Goal: Task Accomplishment & Management: Manage account settings

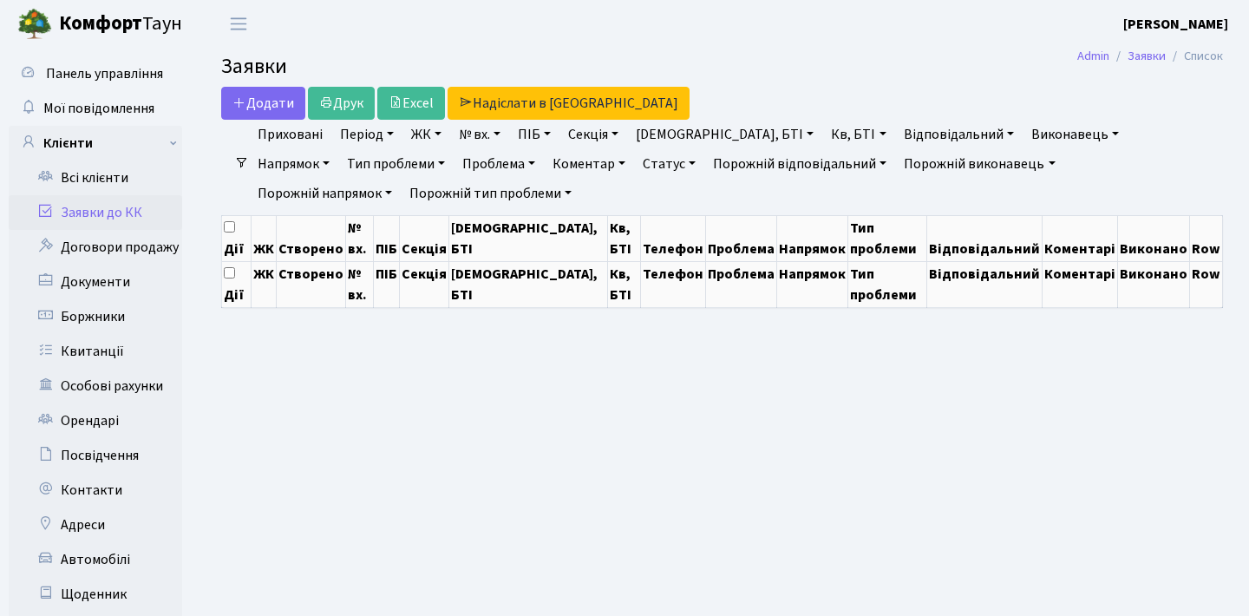
select select "25"
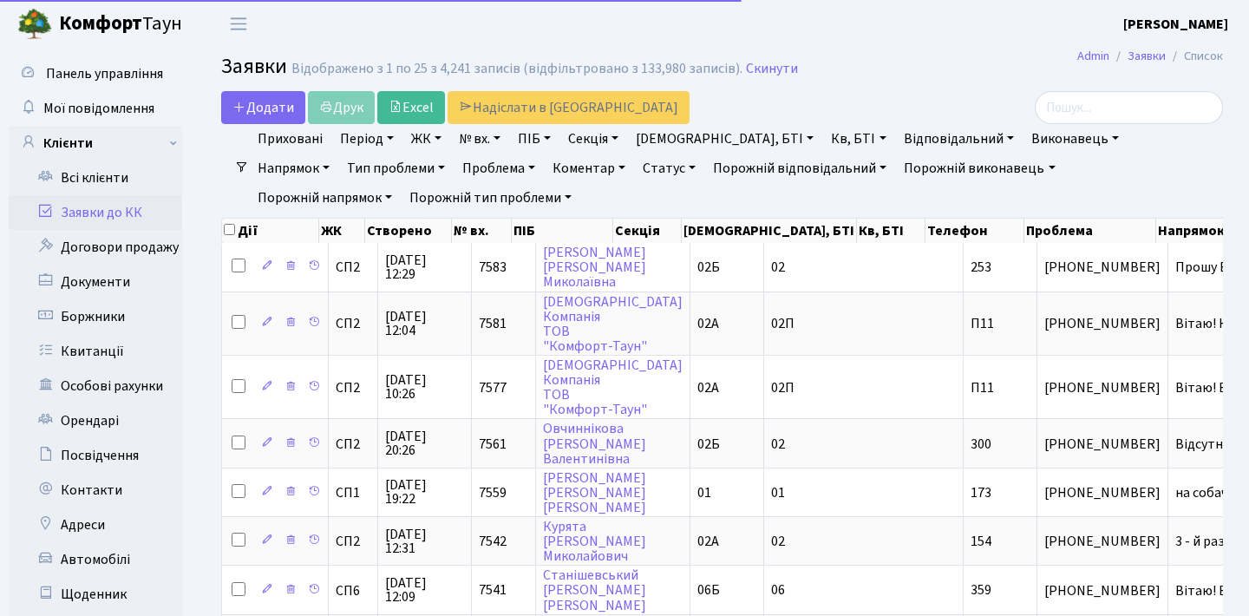
select select "25"
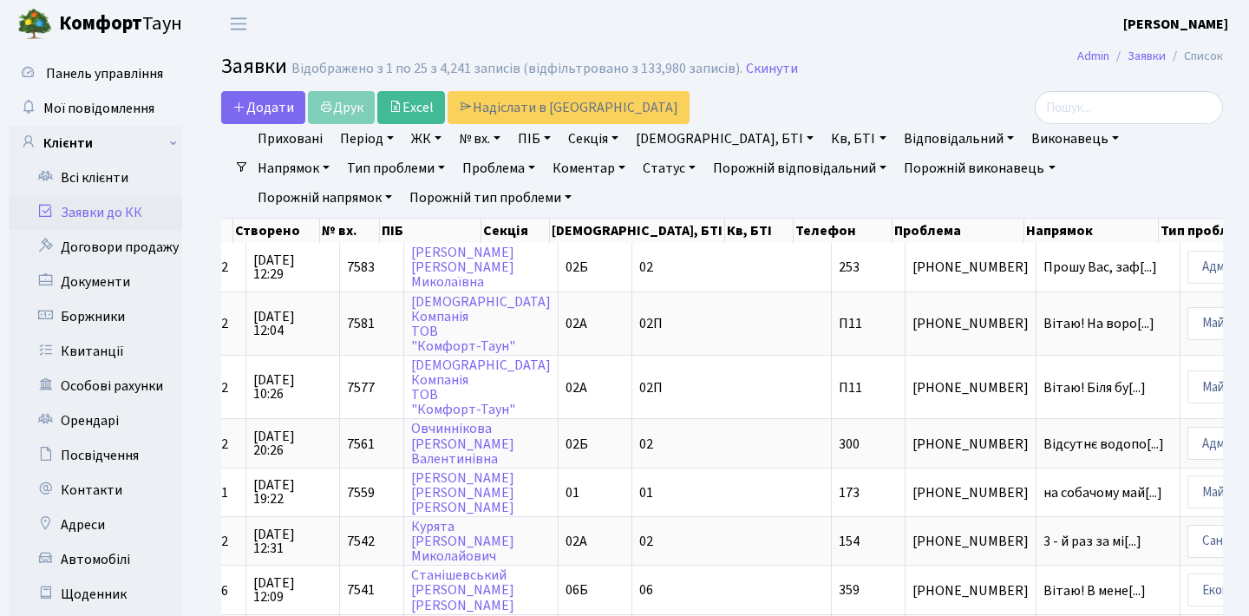
drag, startPoint x: 926, startPoint y: 264, endPoint x: 856, endPoint y: 223, distance: 81.3
click at [942, 194] on ul "Приховані Період 02.09.2025 - 02.09.2025 ЖК СП1, Столичне шосе, 1 СП2, Столичне…" at bounding box center [729, 168] width 961 height 89
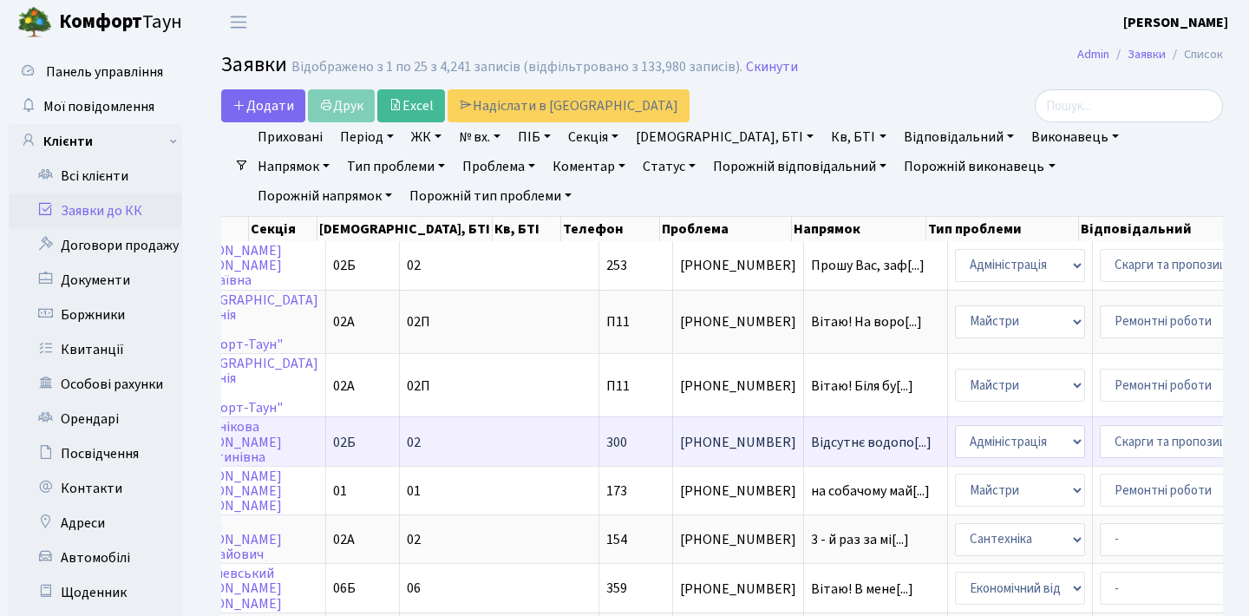
scroll to position [0, 495]
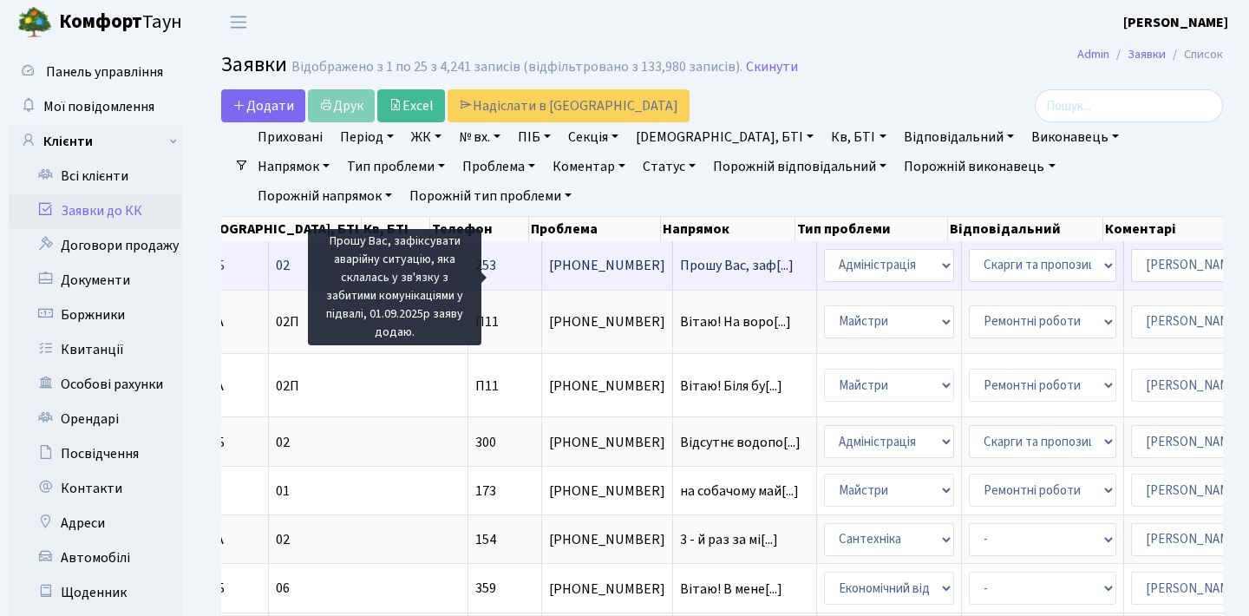
click at [680, 275] on span "Прошу Вас, заф[...]" at bounding box center [737, 265] width 114 height 19
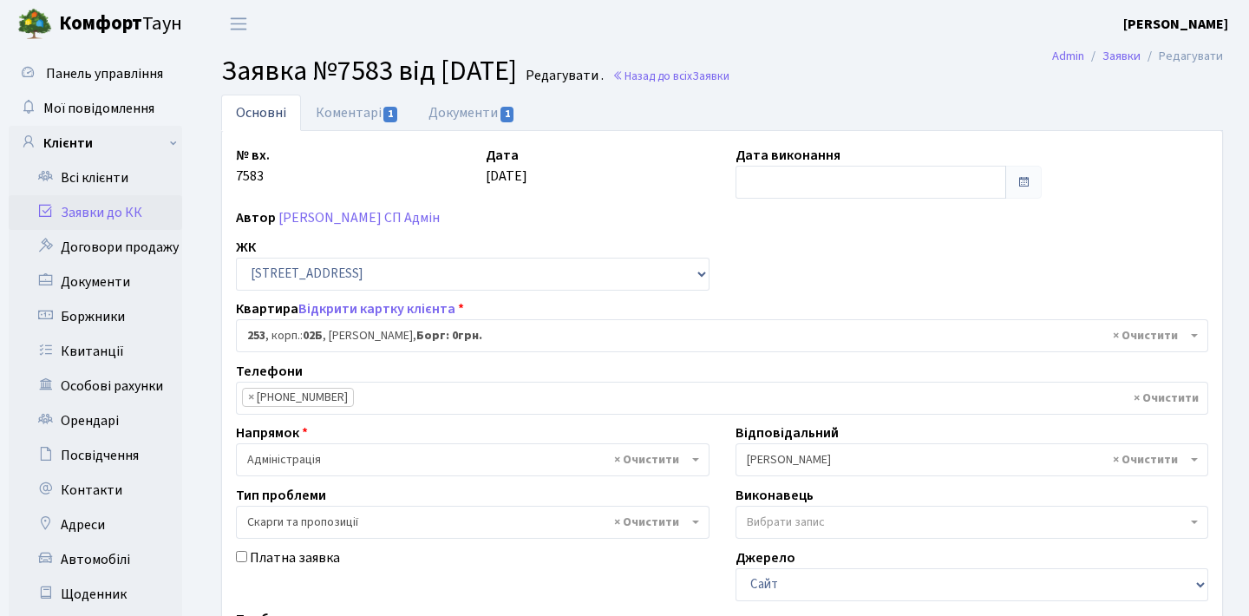
select select "20503"
select select "55"
click at [497, 117] on link "Документи 1" at bounding box center [472, 113] width 116 height 36
select select "25"
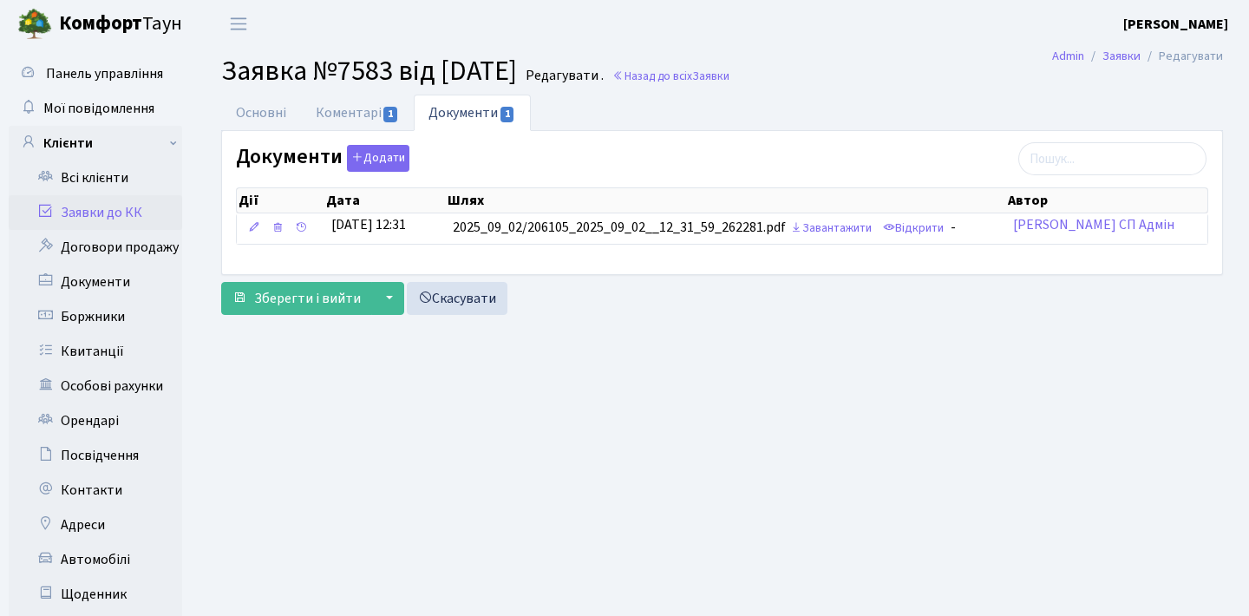
click at [94, 215] on link "Заявки до КК" at bounding box center [96, 212] width 174 height 35
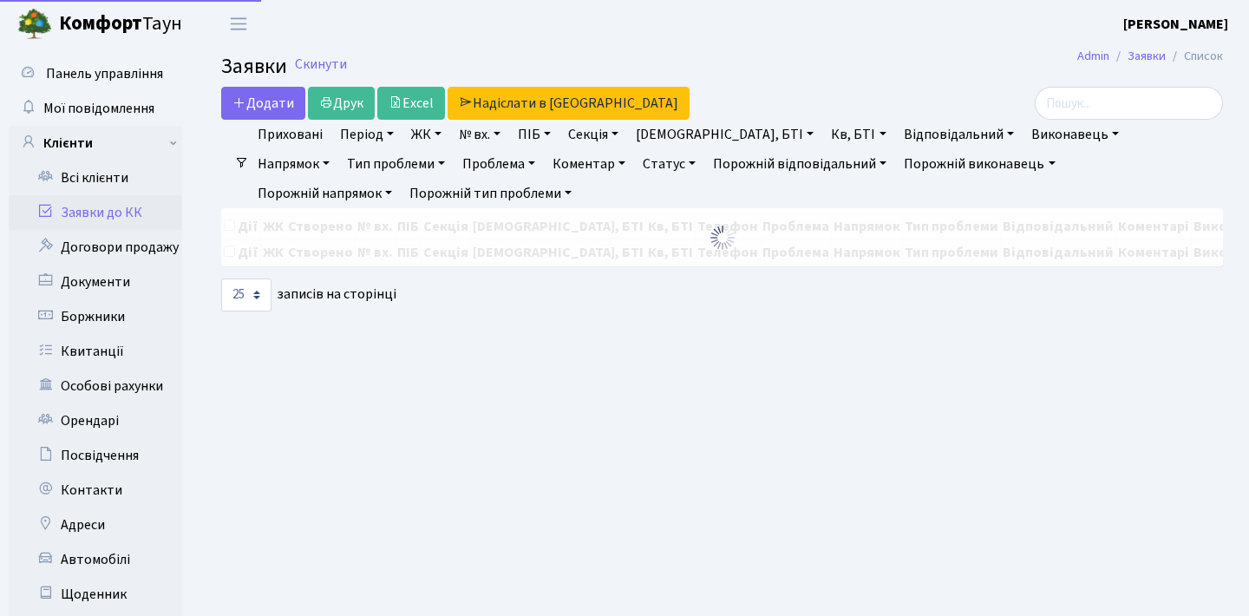
select select "25"
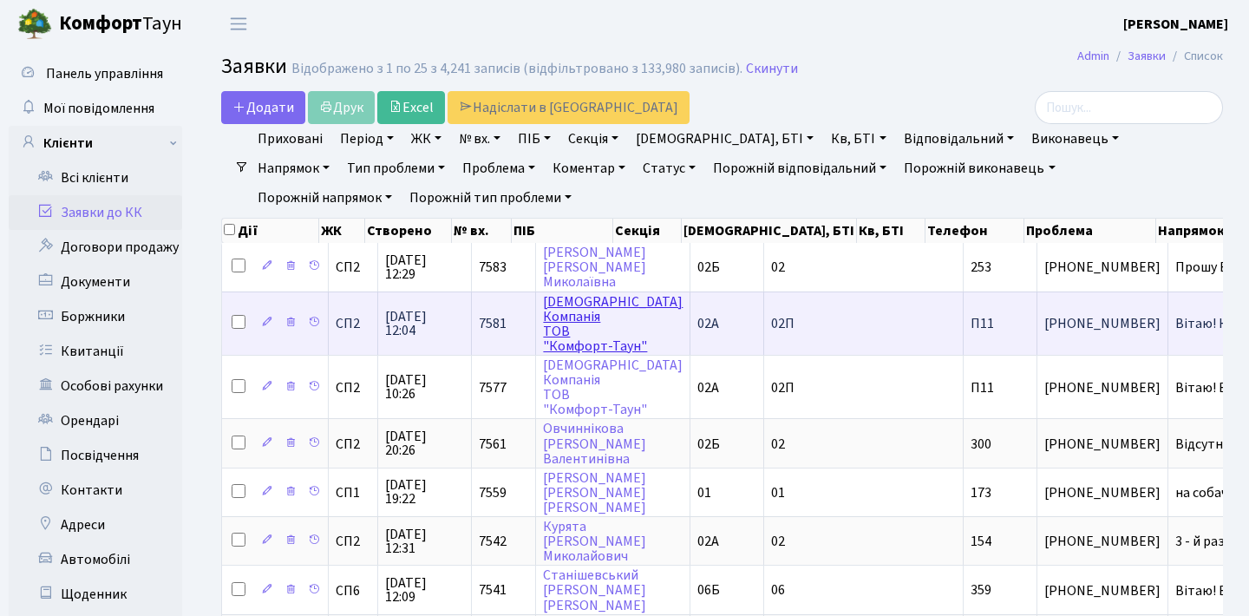
click at [560, 330] on link "Керуюча Компанія ТОВ "Комфорт-Таун"" at bounding box center [613, 323] width 140 height 63
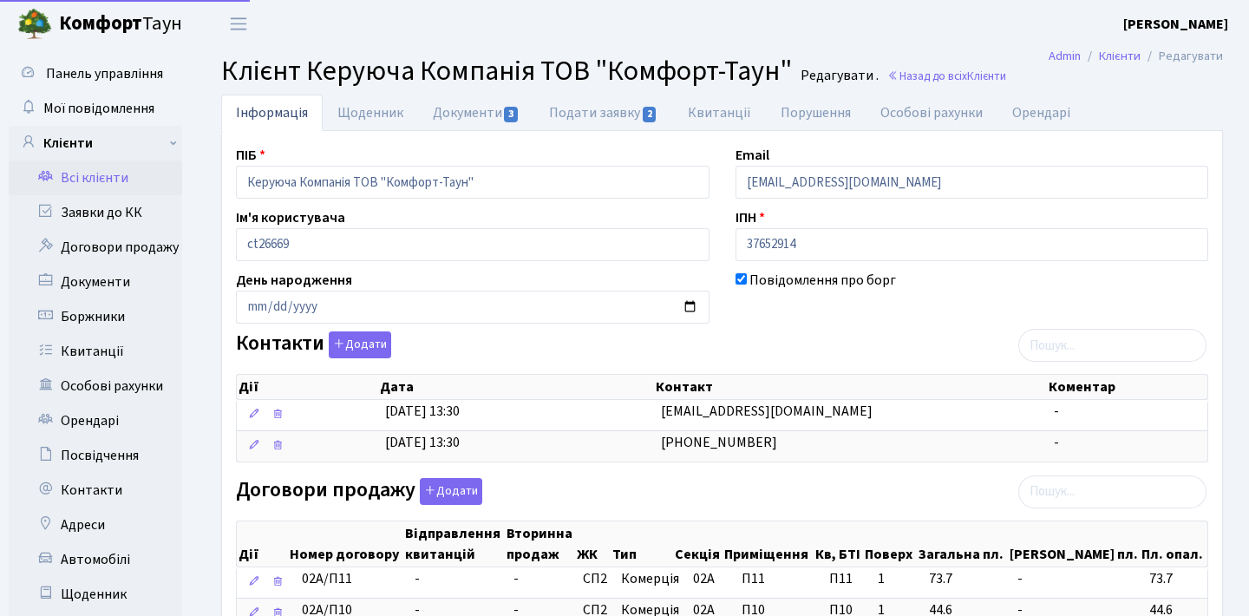
select select "25"
click at [631, 107] on link "Подати заявку 2" at bounding box center [603, 113] width 138 height 36
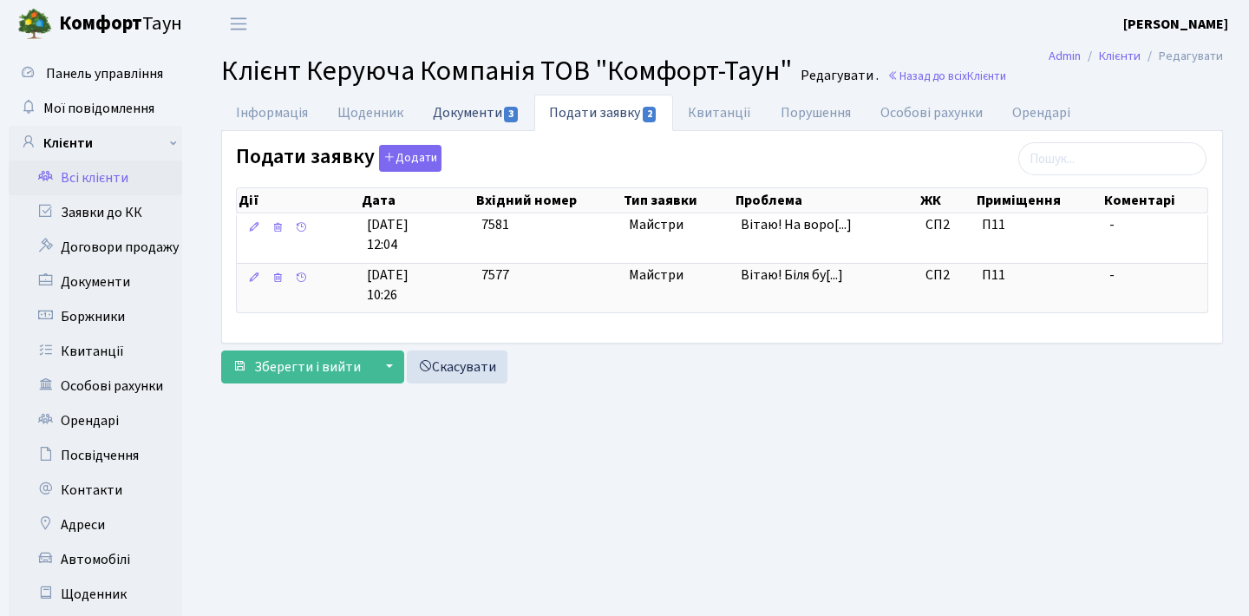
click at [476, 105] on link "Документи 3" at bounding box center [476, 113] width 116 height 36
select select "25"
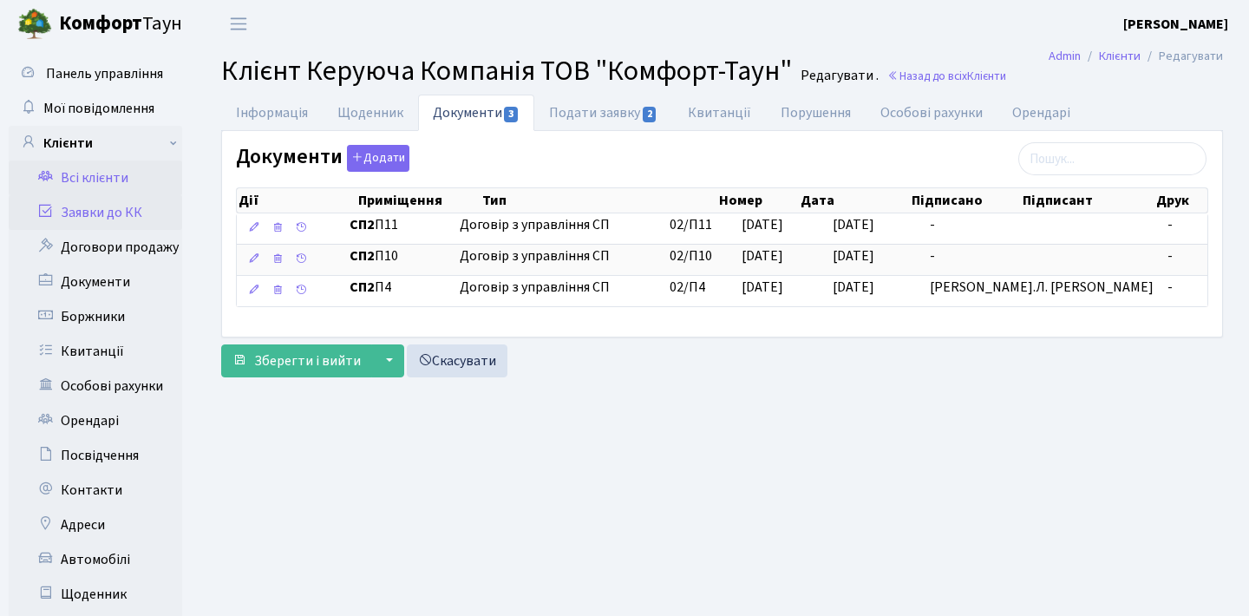
click at [71, 216] on link "Заявки до КК" at bounding box center [96, 212] width 174 height 35
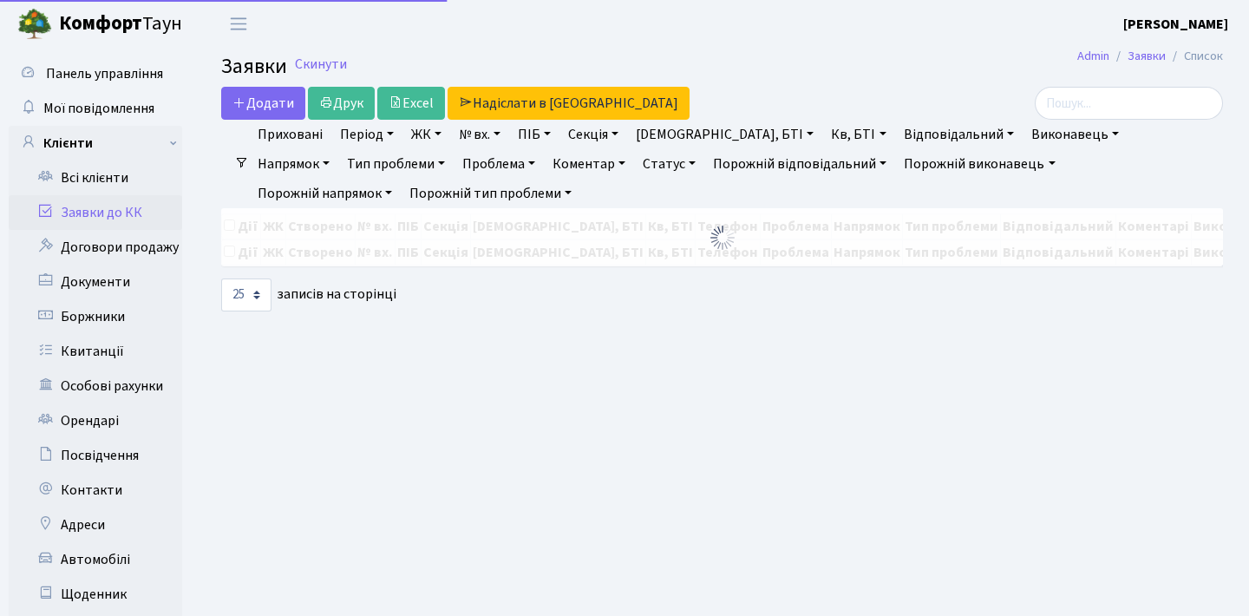
select select "25"
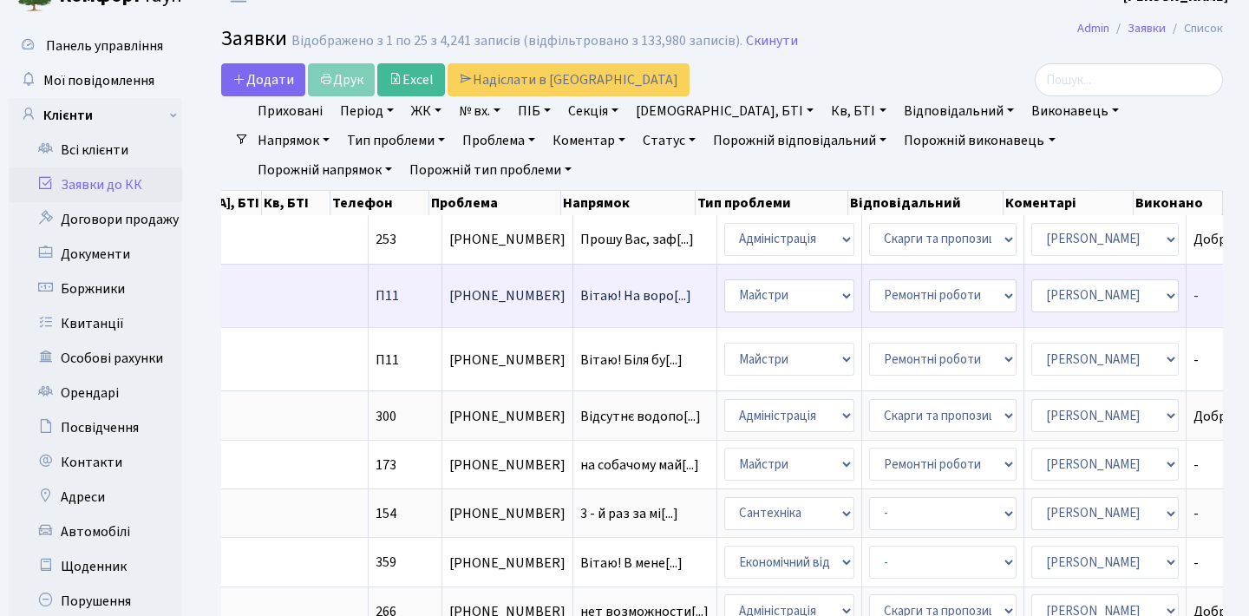
scroll to position [26, 0]
